Goal: Register for event/course

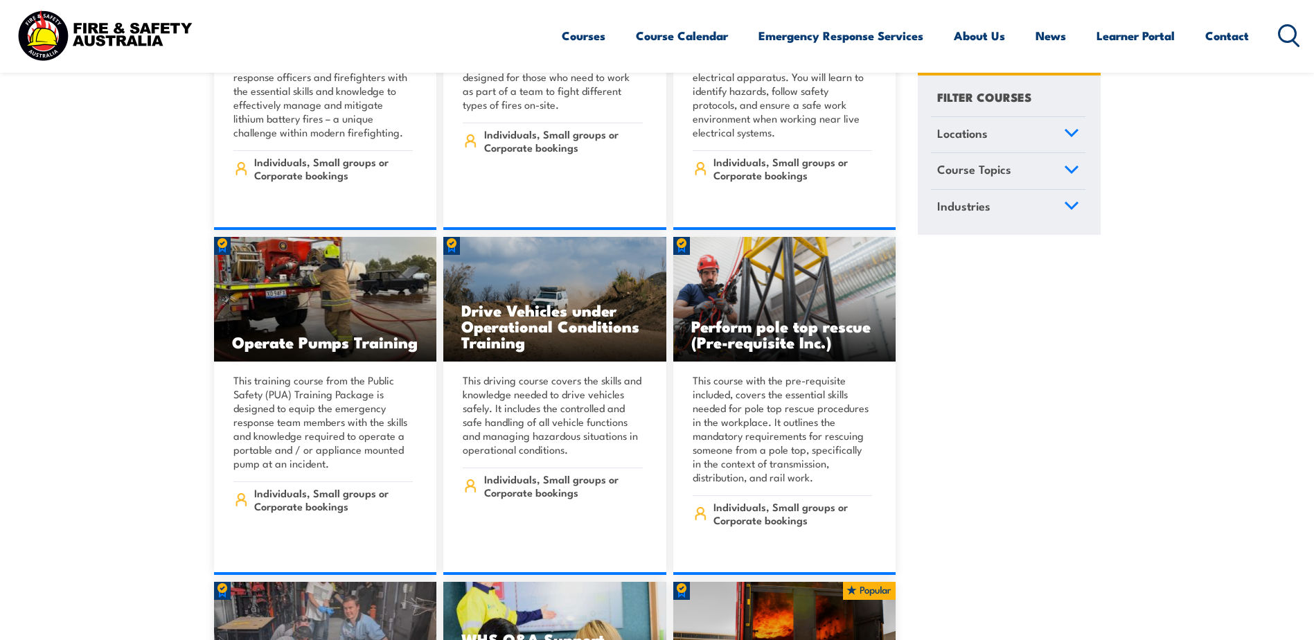
scroll to position [3533, 0]
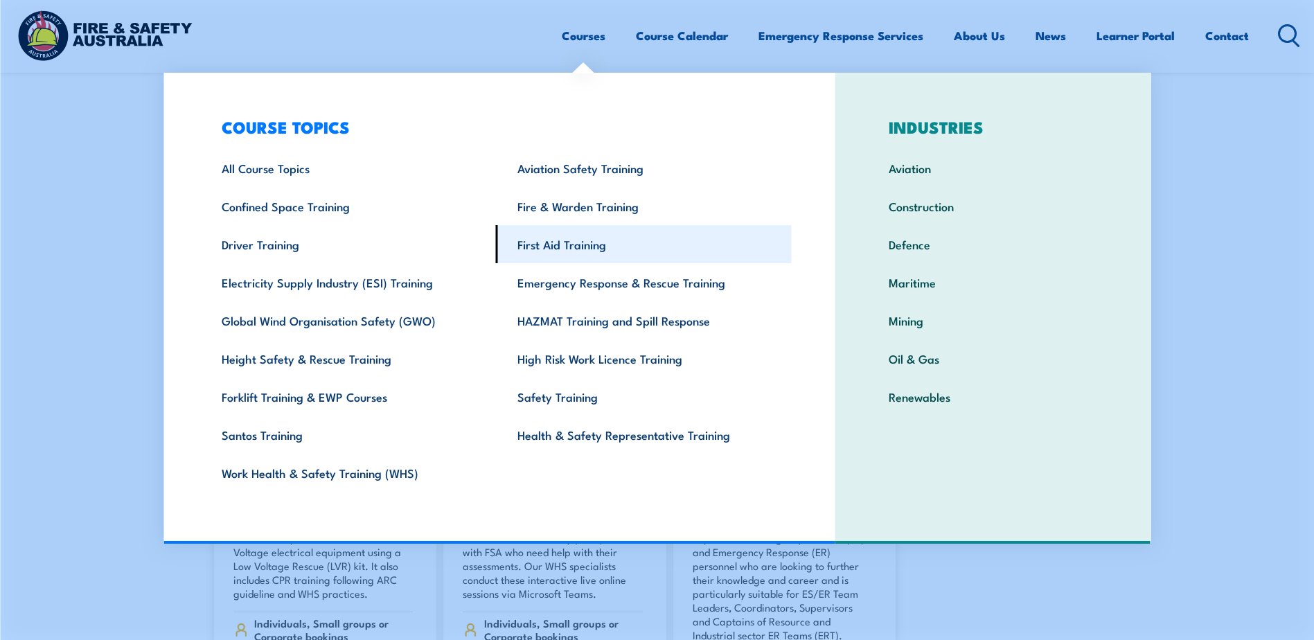
click at [574, 241] on link "First Aid Training" at bounding box center [644, 244] width 296 height 38
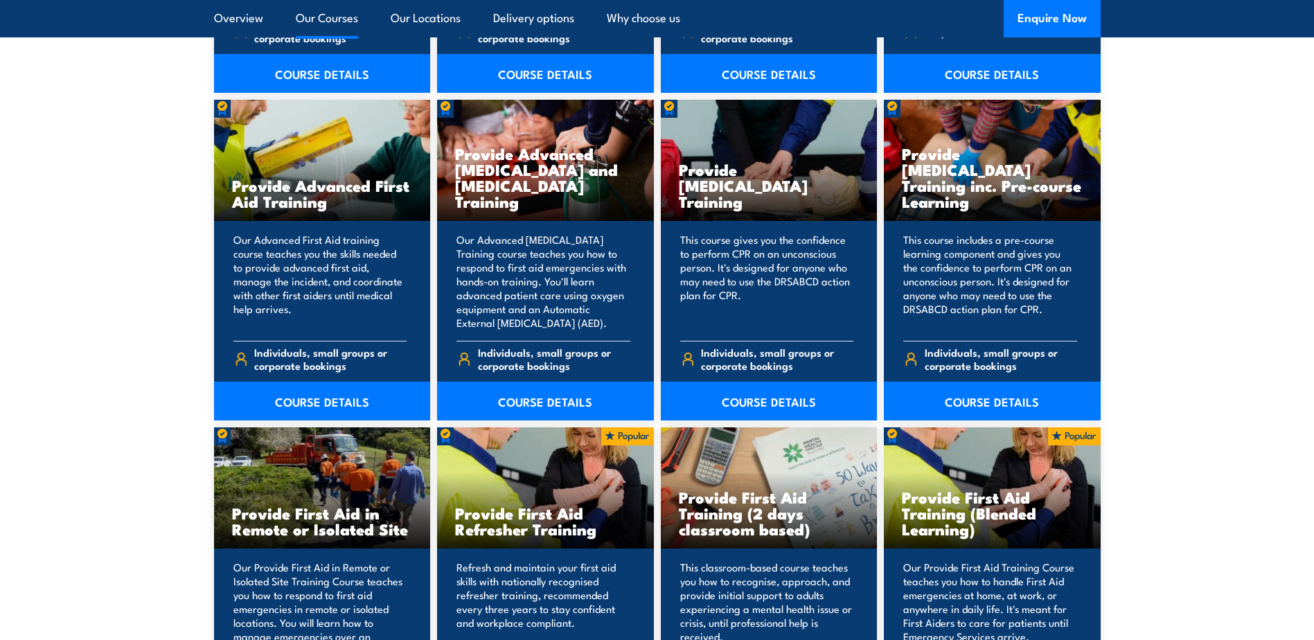
scroll to position [1870, 0]
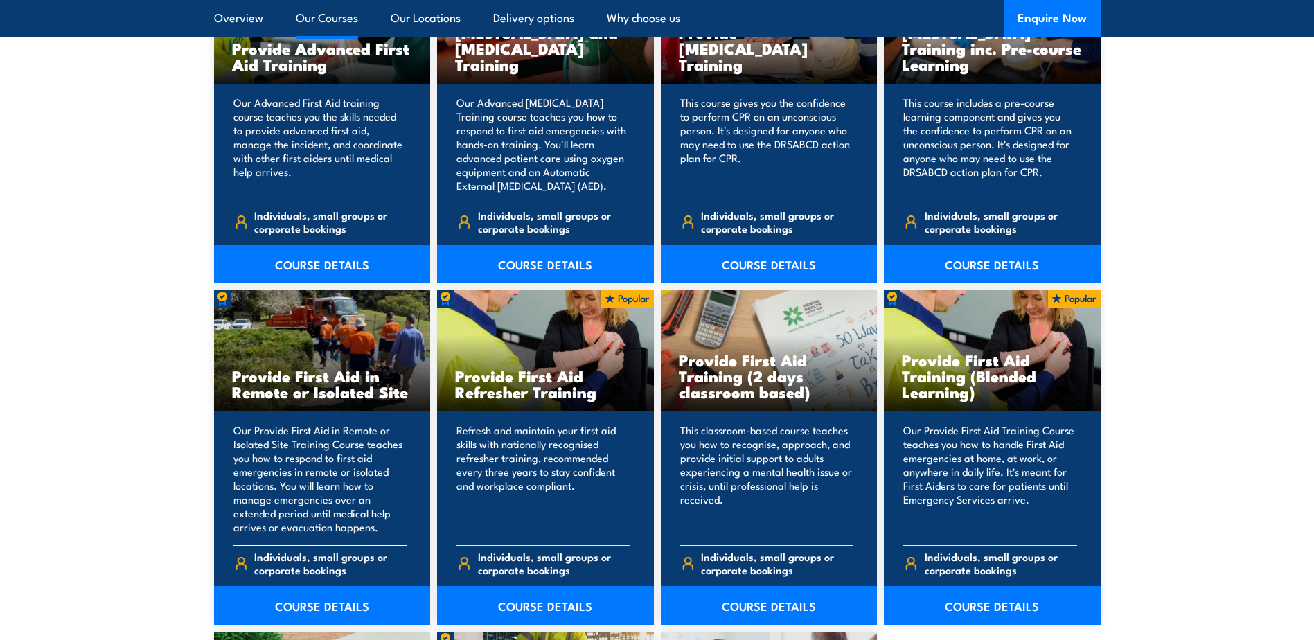
click at [321, 377] on h3 "Provide First Aid in Remote or Isolated Site" at bounding box center [322, 384] width 181 height 32
click at [324, 609] on link "COURSE DETAILS" at bounding box center [322, 605] width 217 height 39
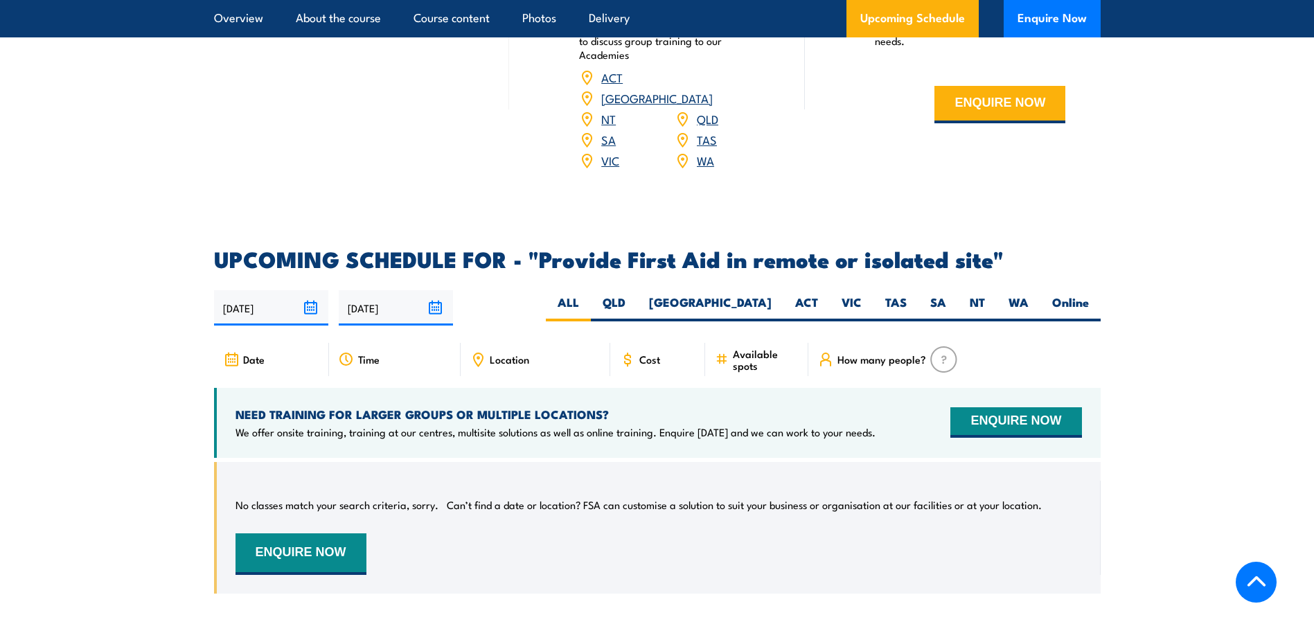
scroll to position [2217, 0]
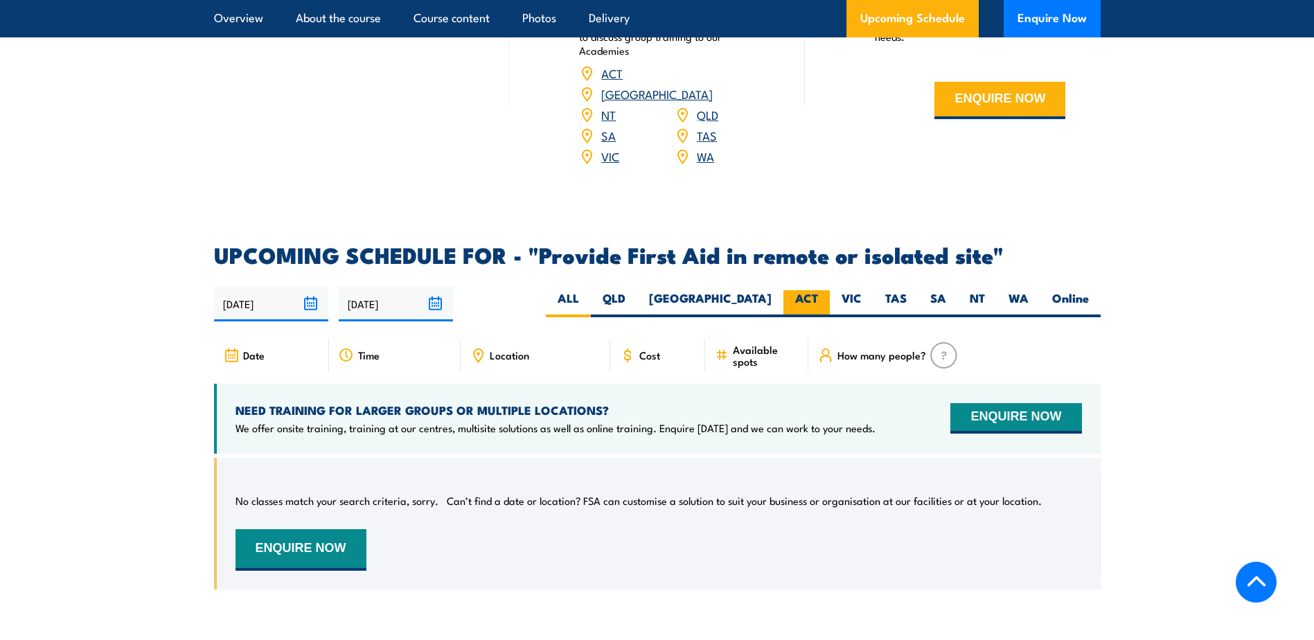
click at [806, 290] on label "ACT" at bounding box center [806, 303] width 46 height 27
click at [818, 290] on input "ACT" at bounding box center [822, 294] width 9 height 9
radio input "true"
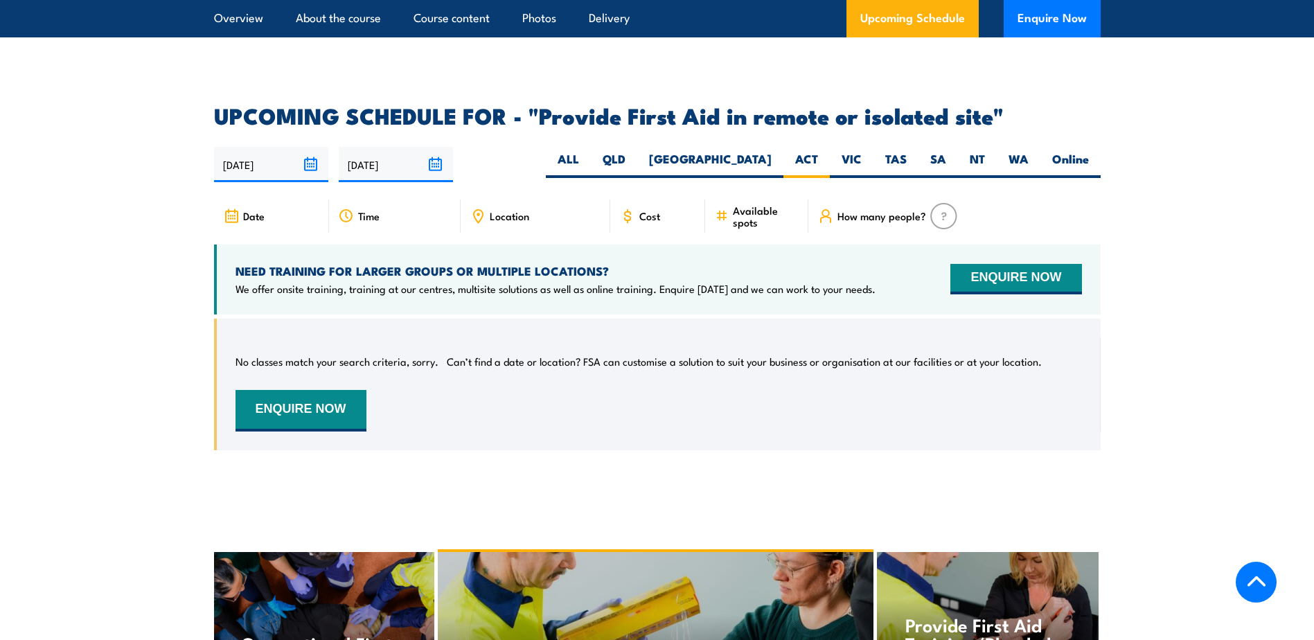
scroll to position [2424, 0]
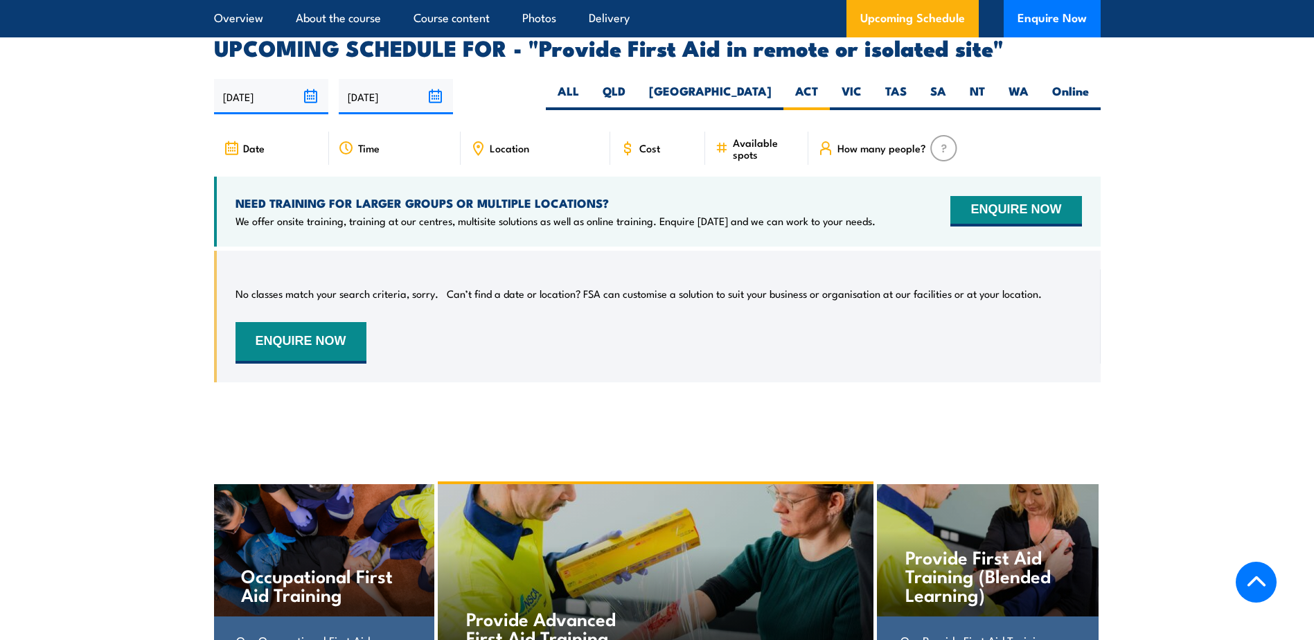
click at [882, 142] on span "How many people?" at bounding box center [882, 148] width 89 height 12
click at [835, 132] on div "How many people?" at bounding box center [954, 148] width 292 height 33
click at [736, 136] on span "Available spots" at bounding box center [766, 148] width 66 height 24
